Goal: Information Seeking & Learning: Find specific fact

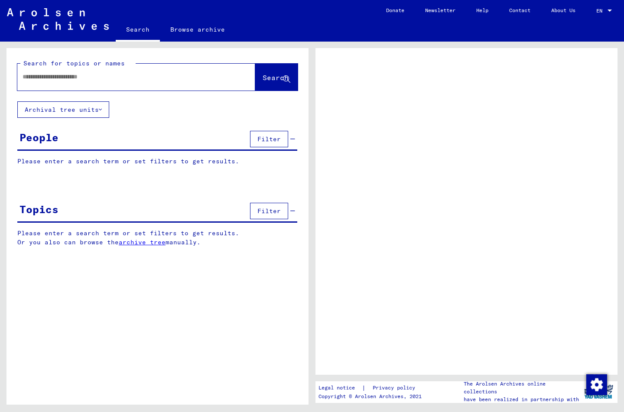
click at [87, 78] on input "text" at bounding box center [129, 76] width 212 height 9
type input "*"
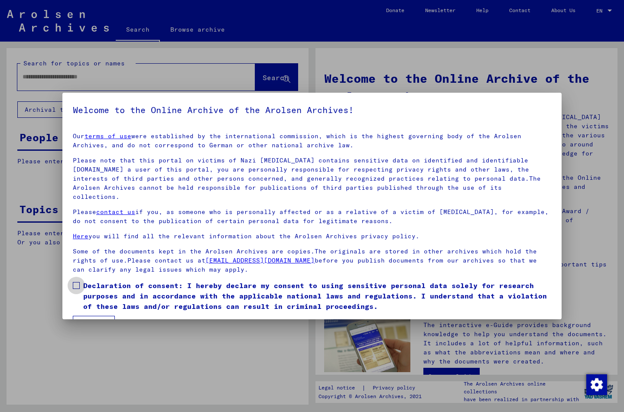
drag, startPoint x: 77, startPoint y: 276, endPoint x: 85, endPoint y: 300, distance: 25.8
click at [77, 282] on span at bounding box center [76, 285] width 7 height 7
drag, startPoint x: 93, startPoint y: 320, endPoint x: 95, endPoint y: 312, distance: 8.6
click at [93, 318] on button "I agree" at bounding box center [94, 324] width 42 height 16
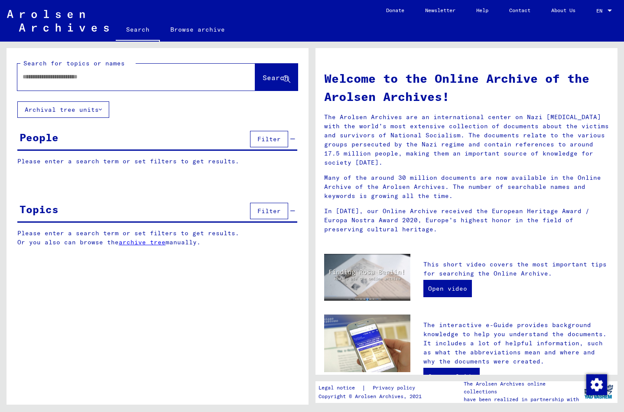
click at [73, 82] on div at bounding box center [123, 77] width 212 height 20
click at [78, 75] on input "text" at bounding box center [126, 76] width 207 height 9
type input "**********"
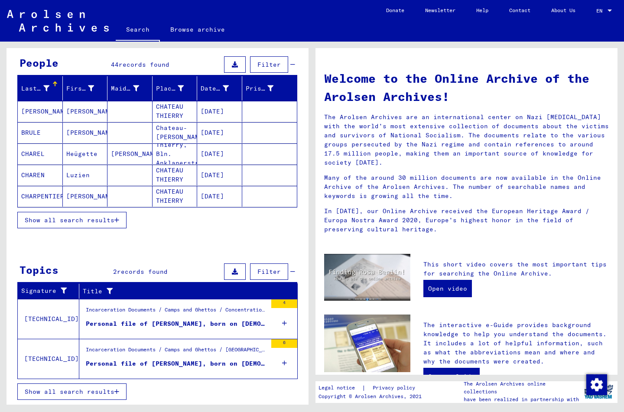
scroll to position [75, 0]
click at [162, 325] on div "Personal file of [PERSON_NAME], born on [DEMOGRAPHIC_DATA], born in [GEOGRAPHIC…" at bounding box center [176, 323] width 181 height 9
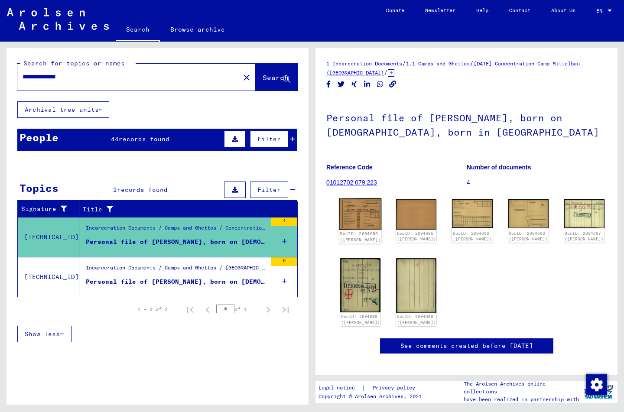
click at [361, 206] on img at bounding box center [360, 215] width 42 height 32
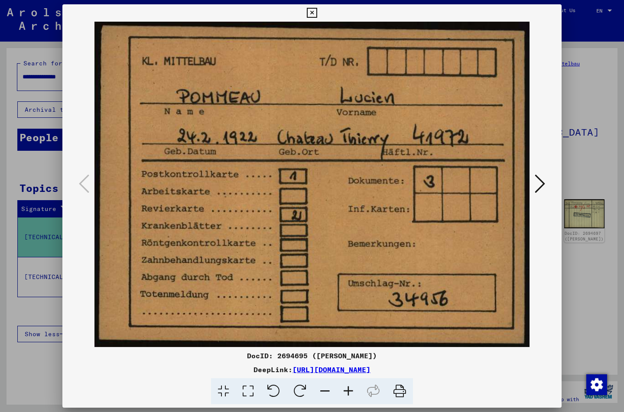
click at [317, 12] on icon at bounding box center [312, 13] width 10 height 10
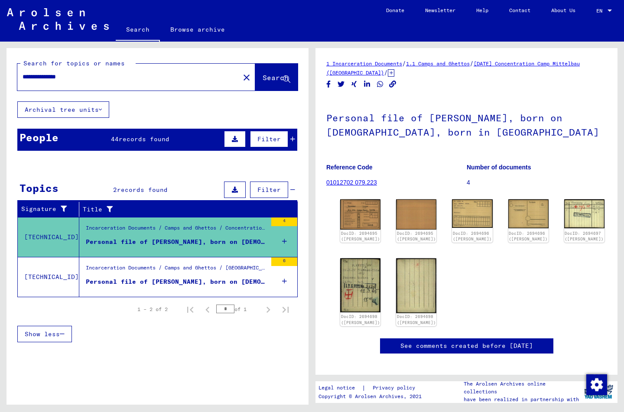
scroll to position [0, 0]
click at [164, 280] on div "Personal file of [PERSON_NAME], born on [DEMOGRAPHIC_DATA], born in [GEOGRAPHIC…" at bounding box center [176, 281] width 181 height 9
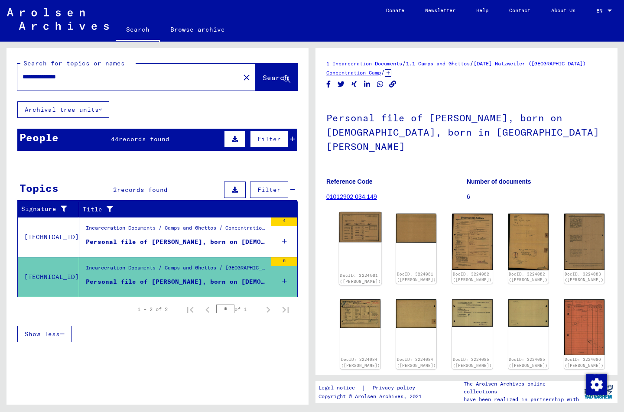
click at [351, 212] on img at bounding box center [360, 227] width 42 height 30
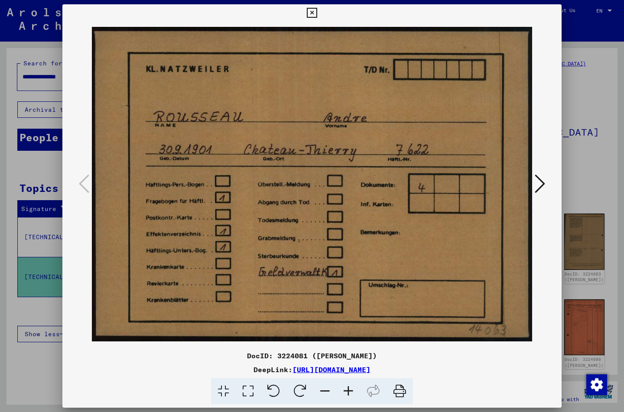
click at [317, 13] on icon at bounding box center [312, 13] width 10 height 10
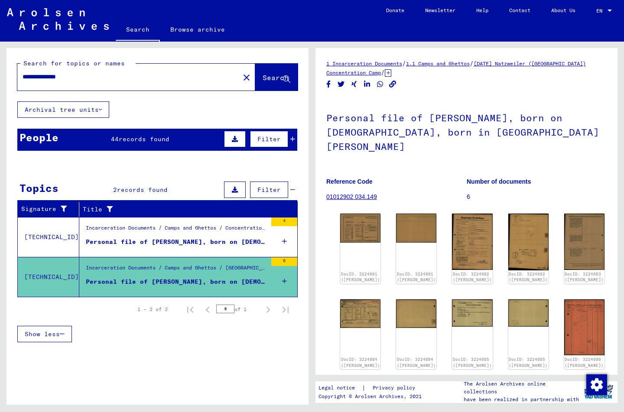
click at [131, 136] on span "records found" at bounding box center [144, 139] width 51 height 8
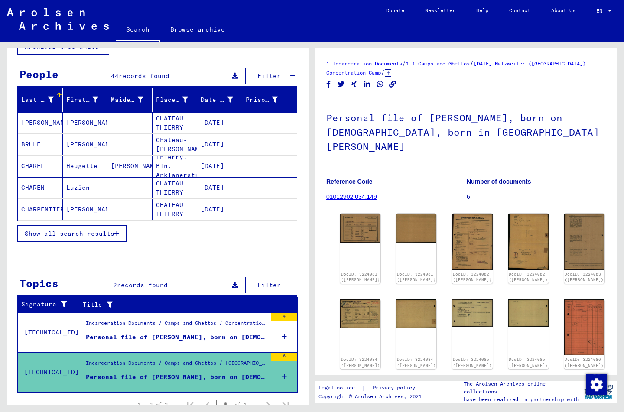
scroll to position [64, 0]
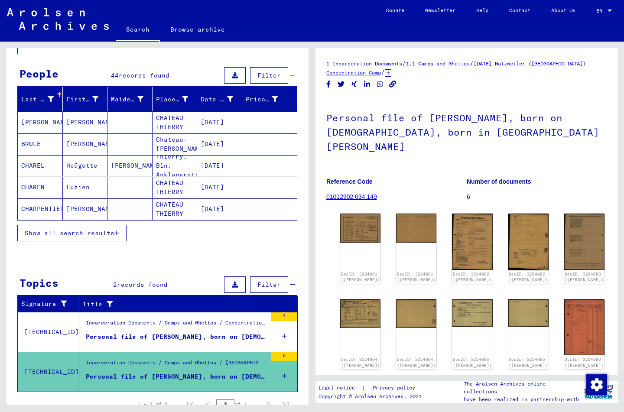
click at [118, 231] on icon "button" at bounding box center [116, 233] width 5 height 6
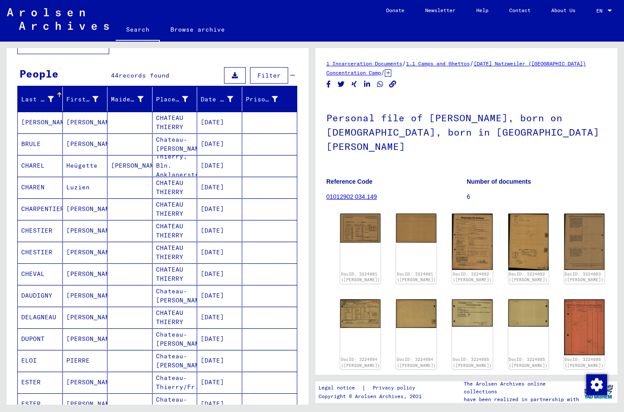
scroll to position [82, 0]
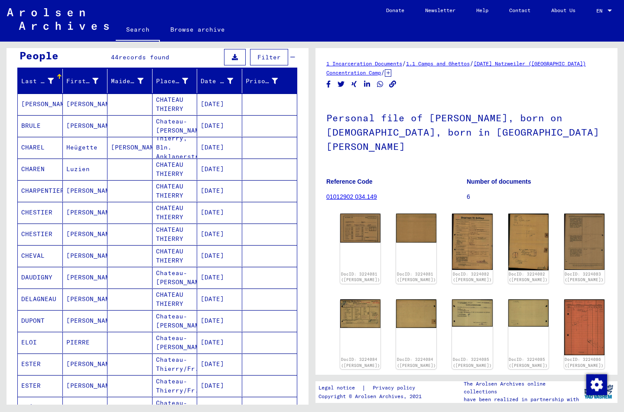
click at [48, 147] on mat-cell "CHAREL" at bounding box center [40, 147] width 45 height 21
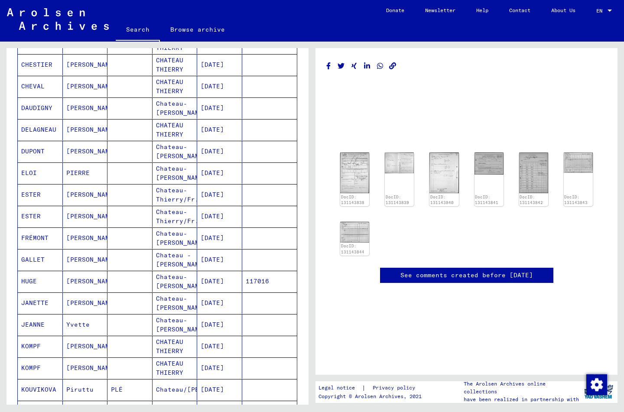
scroll to position [252, 0]
click at [28, 319] on mat-cell "JEANNE" at bounding box center [40, 324] width 45 height 21
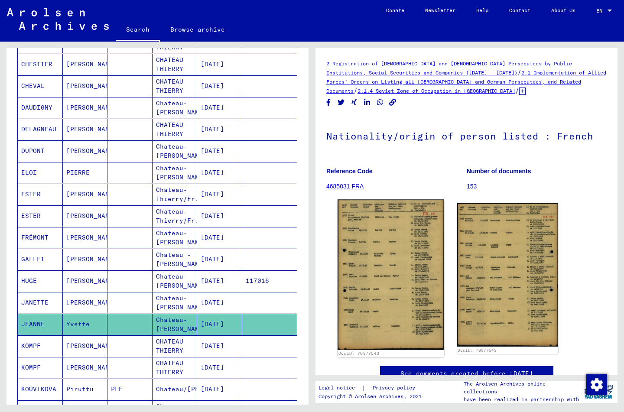
click at [365, 293] on img at bounding box center [391, 275] width 106 height 150
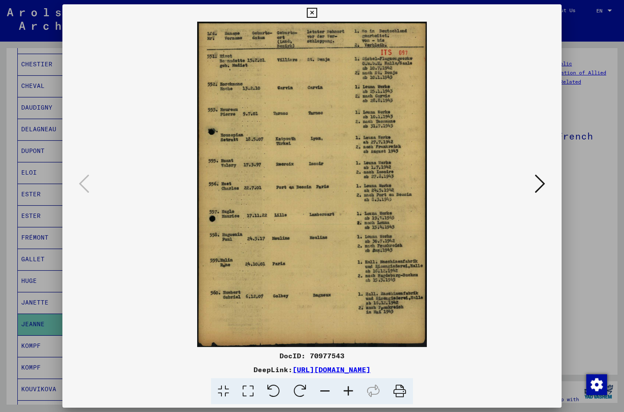
click at [317, 13] on icon at bounding box center [312, 13] width 10 height 10
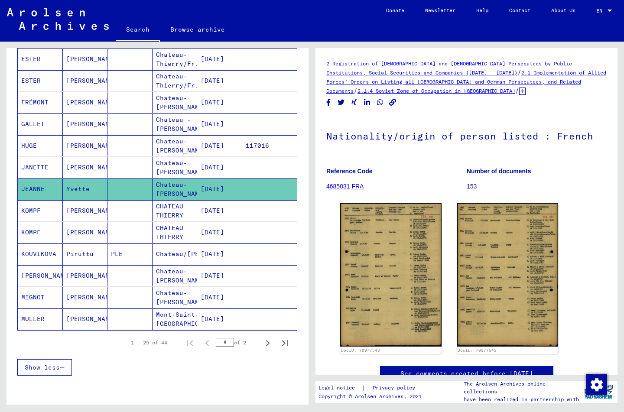
scroll to position [388, 0]
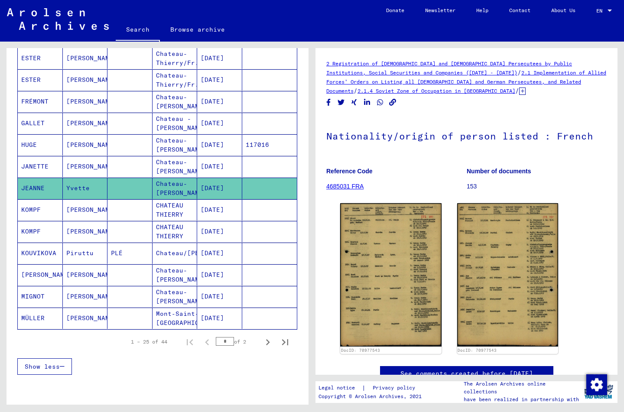
click at [39, 251] on mat-cell "KOUVIKOVA" at bounding box center [40, 253] width 45 height 21
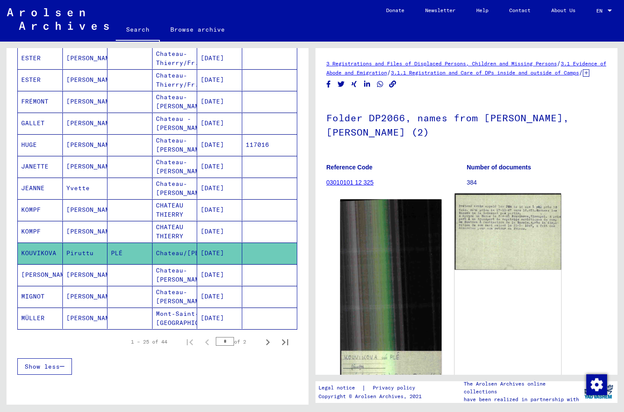
click at [492, 242] on img at bounding box center [508, 231] width 106 height 77
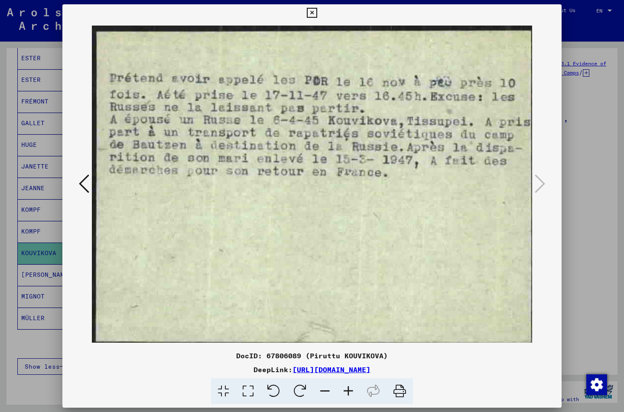
click at [317, 12] on icon at bounding box center [312, 13] width 10 height 10
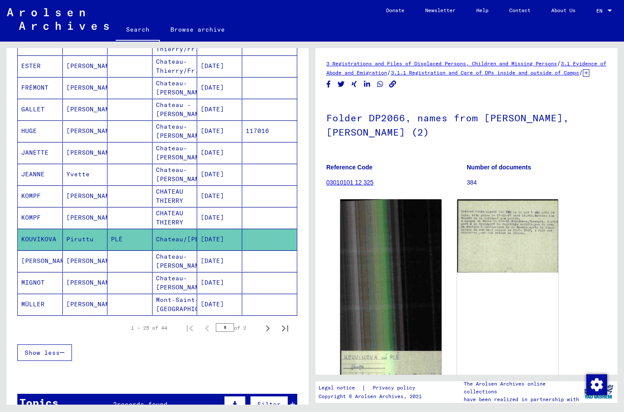
scroll to position [403, 0]
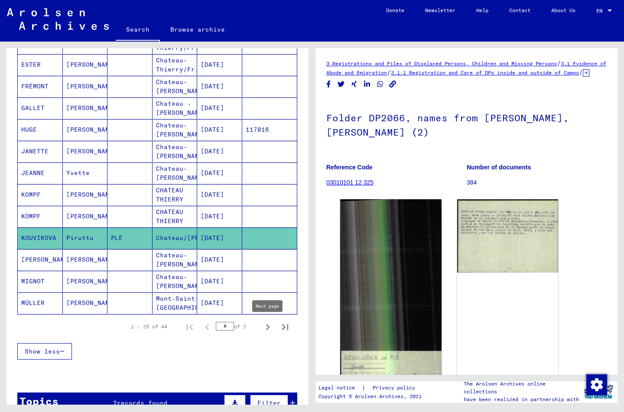
click at [270, 326] on icon "Next page" at bounding box center [268, 327] width 12 height 12
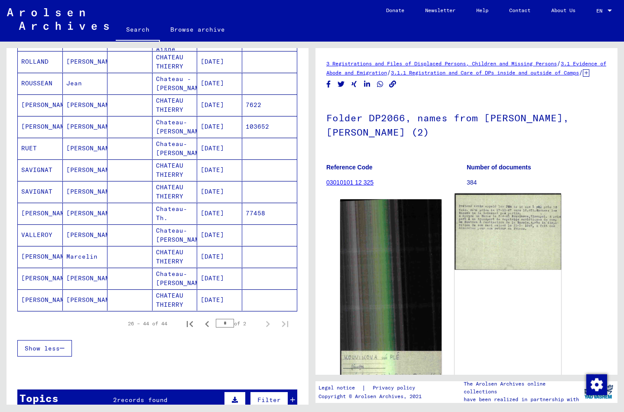
scroll to position [277, 0]
click at [487, 224] on img at bounding box center [508, 231] width 106 height 77
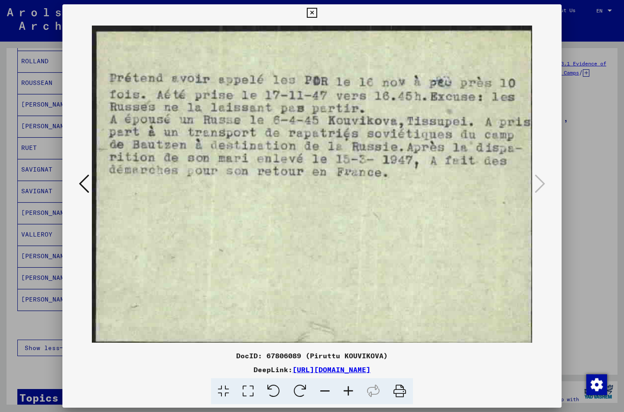
click at [317, 12] on icon at bounding box center [312, 13] width 10 height 10
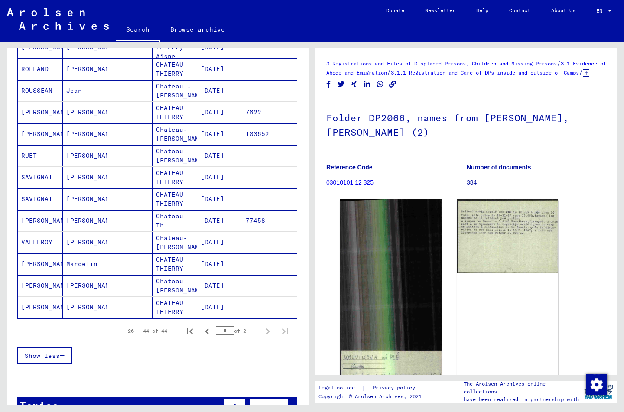
scroll to position [269, 0]
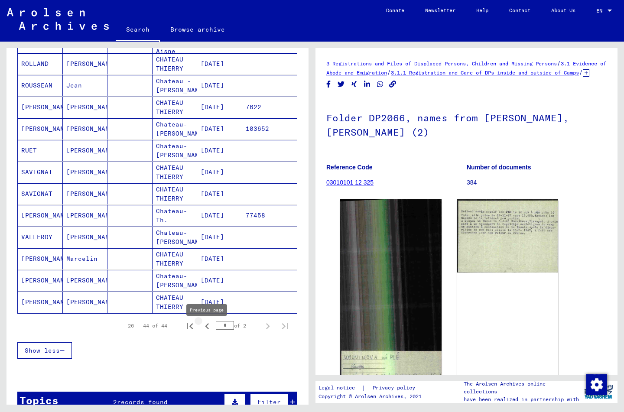
click at [207, 332] on icon "Previous page" at bounding box center [207, 326] width 12 height 12
type input "*"
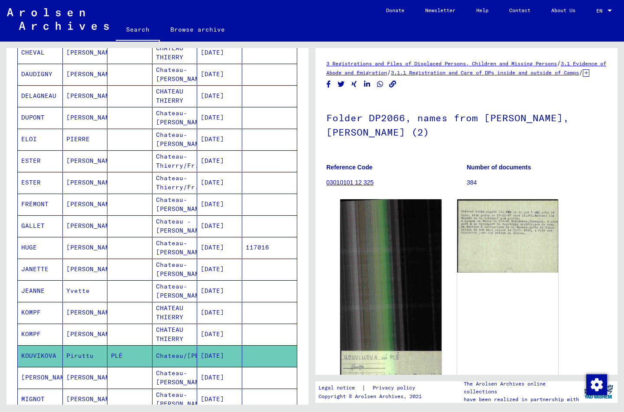
scroll to position [286, 0]
